Goal: Check status

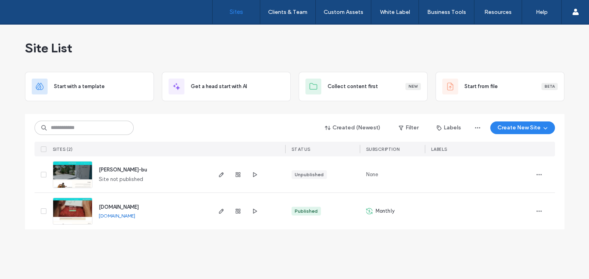
click at [241, 271] on div "Site List Start with a template Get a head start with AI Collect content first …" at bounding box center [294, 151] width 589 height 255
click at [236, 212] on icon "button" at bounding box center [238, 211] width 6 height 6
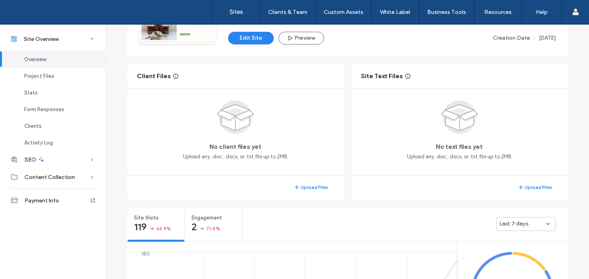
scroll to position [229, 0]
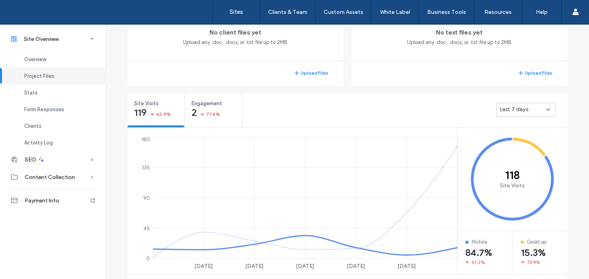
click at [522, 108] on span "Last 7 days" at bounding box center [514, 110] width 29 height 8
click at [513, 152] on span "Last 30 days" at bounding box center [516, 151] width 32 height 8
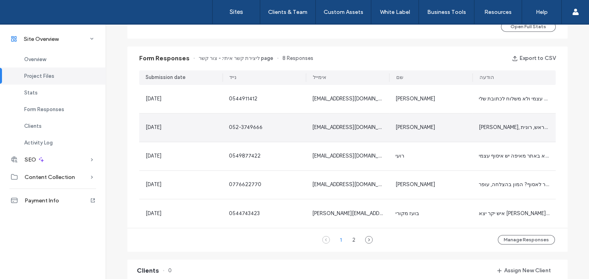
scroll to position [495, 0]
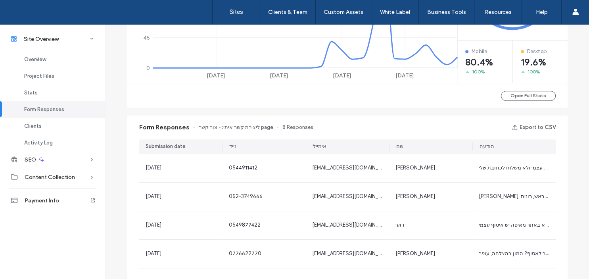
scroll to position [267, 0]
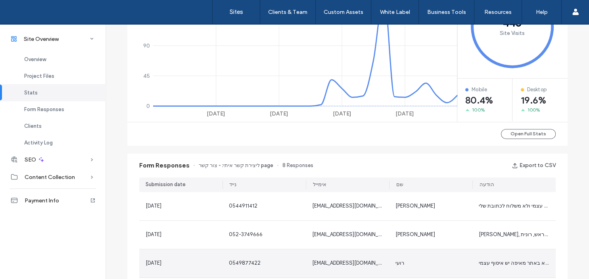
scroll to position [495, 0]
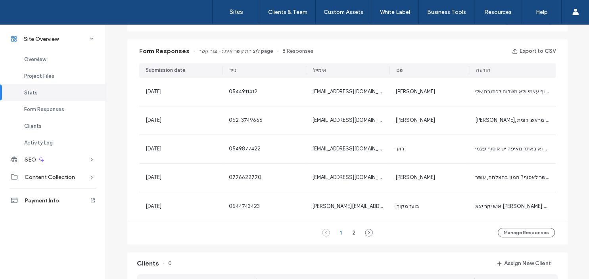
drag, startPoint x: 473, startPoint y: 70, endPoint x: 419, endPoint y: 75, distance: 54.9
click at [420, 75] on div "Submission date [PERSON_NAME] שם הודעה" at bounding box center [347, 70] width 417 height 15
drag, startPoint x: 306, startPoint y: 71, endPoint x: 265, endPoint y: 72, distance: 41.7
click at [257, 72] on div "Submission date [PERSON_NAME] שם הודעה" at bounding box center [347, 70] width 417 height 15
drag, startPoint x: 390, startPoint y: 71, endPoint x: 368, endPoint y: 74, distance: 22.5
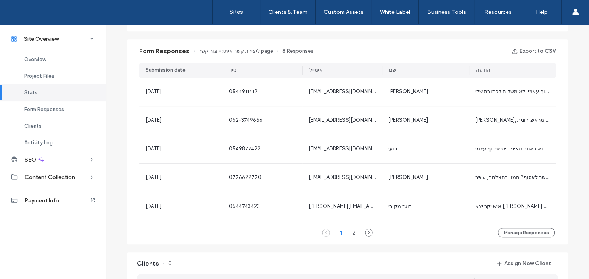
click at [337, 72] on div "Submission date [PERSON_NAME] שם הודעה" at bounding box center [347, 70] width 417 height 15
drag, startPoint x: 470, startPoint y: 69, endPoint x: 397, endPoint y: 72, distance: 73.1
click at [397, 72] on div "Submission date [PERSON_NAME] שם הודעה" at bounding box center [347, 70] width 417 height 15
click at [354, 233] on div "2" at bounding box center [354, 233] width 10 height 10
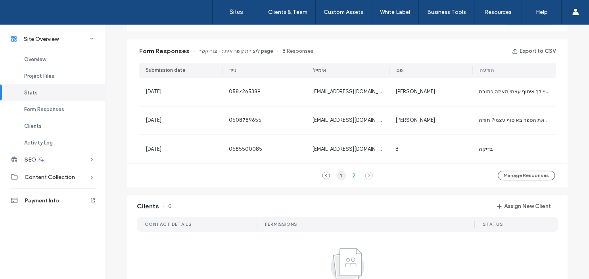
click at [340, 175] on div "1" at bounding box center [342, 176] width 10 height 10
click at [446, 192] on div "Clients 0 Assign New Client CONTACT DETAILS PERMISSIONS STATUS No clients assig…" at bounding box center [347, 278] width 448 height 174
click at [514, 50] on icon "button" at bounding box center [515, 51] width 6 height 6
